Goal: Information Seeking & Learning: Learn about a topic

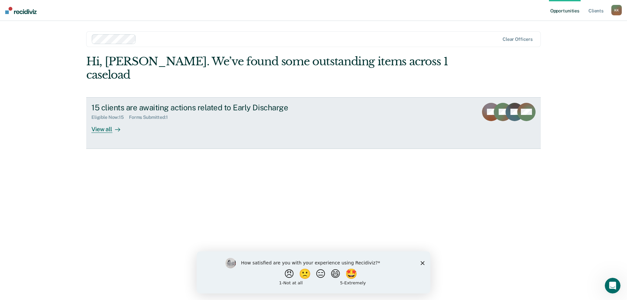
click at [111, 120] on div "View all" at bounding box center [109, 126] width 37 height 13
